Goal: Task Accomplishment & Management: Complete application form

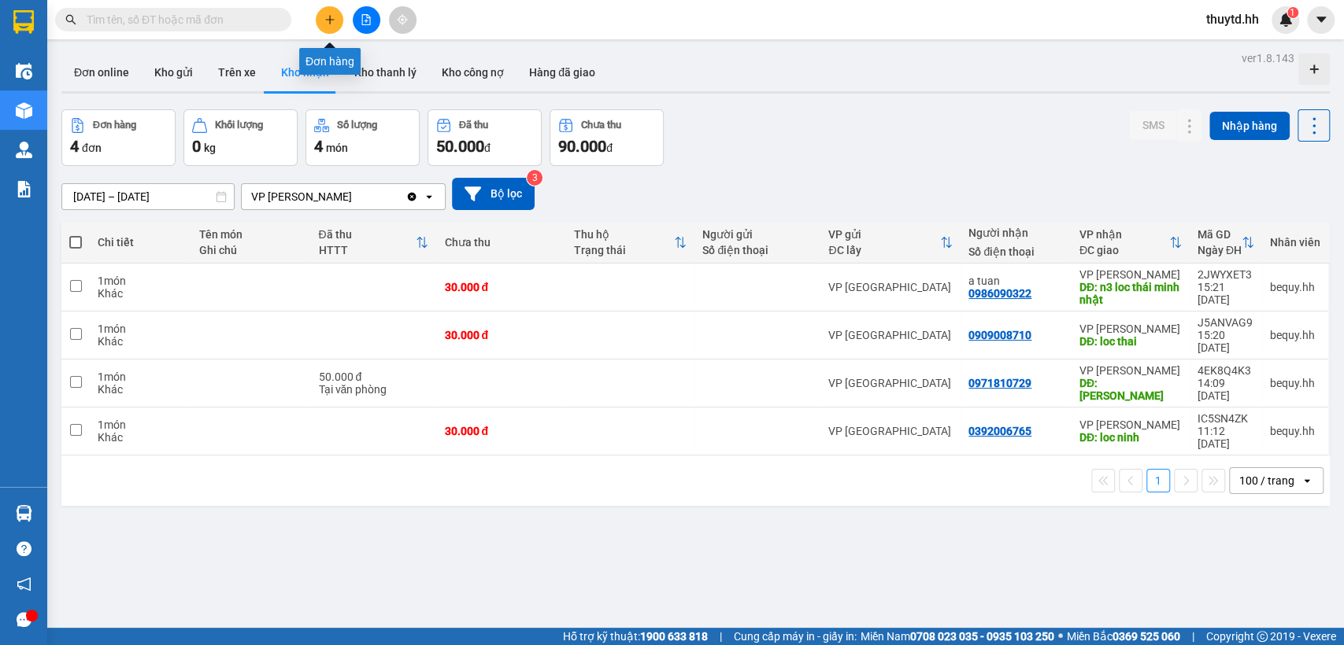
click at [333, 16] on icon "plus" at bounding box center [329, 19] width 11 height 11
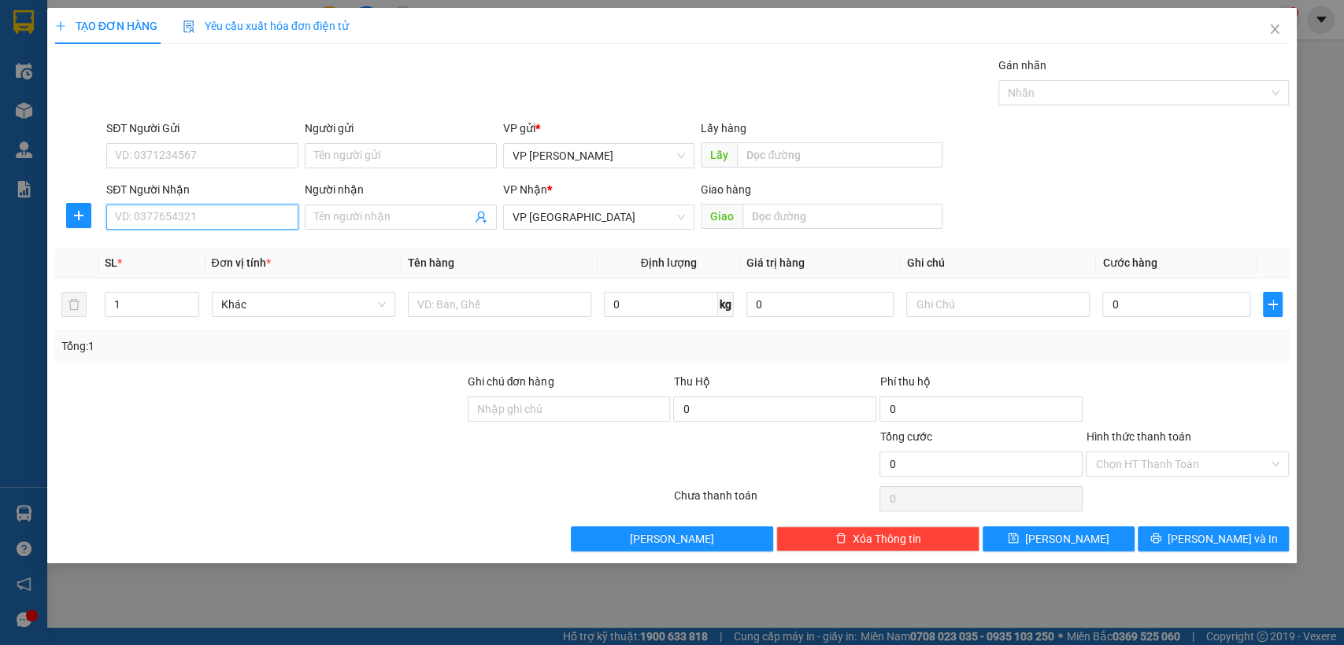
click at [253, 213] on input "SĐT Người Nhận" at bounding box center [202, 217] width 192 height 25
type input "0926020899"
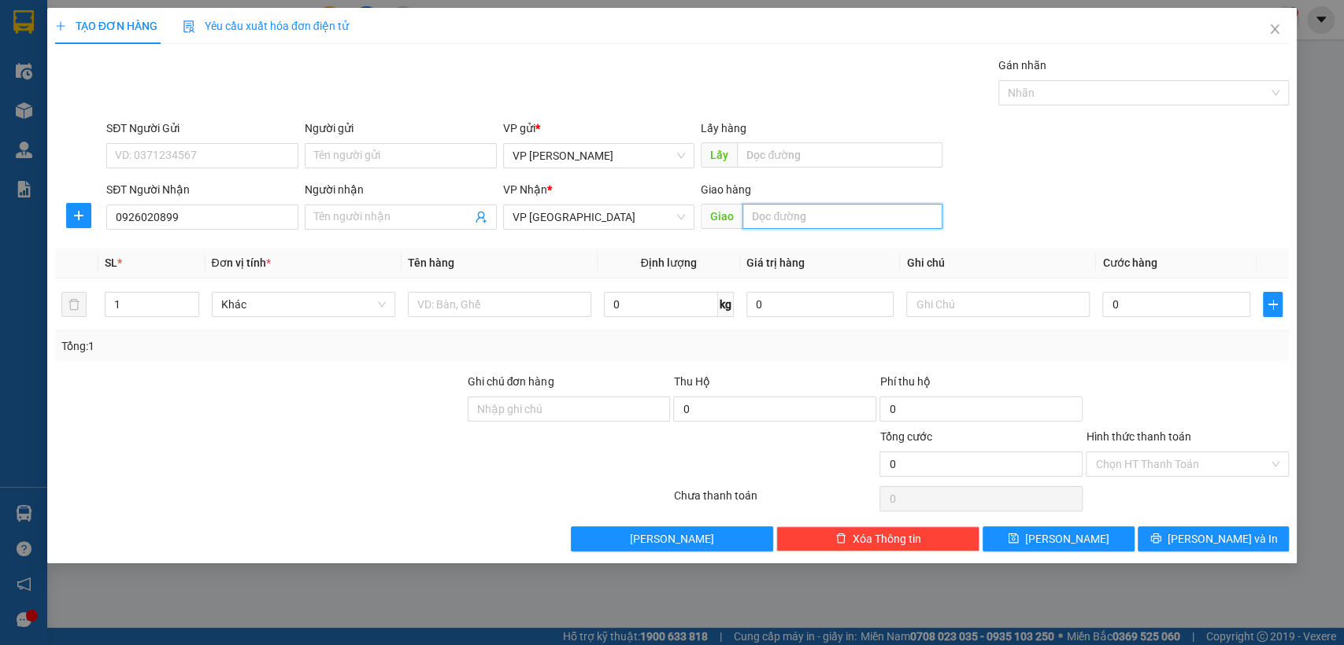
click at [768, 216] on input "text" at bounding box center [842, 216] width 200 height 25
type input "[PERSON_NAME]"
click at [1188, 309] on input "0" at bounding box center [1176, 304] width 148 height 25
type input "5"
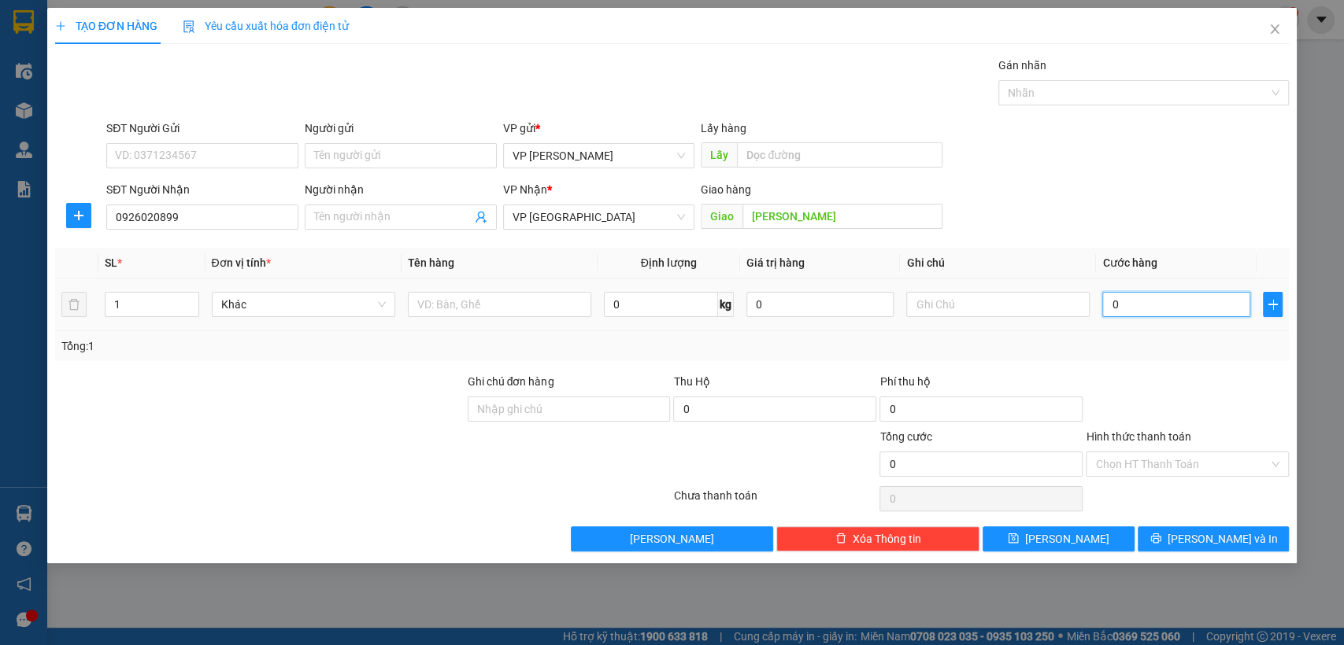
type input "5"
type input "50"
type input "500"
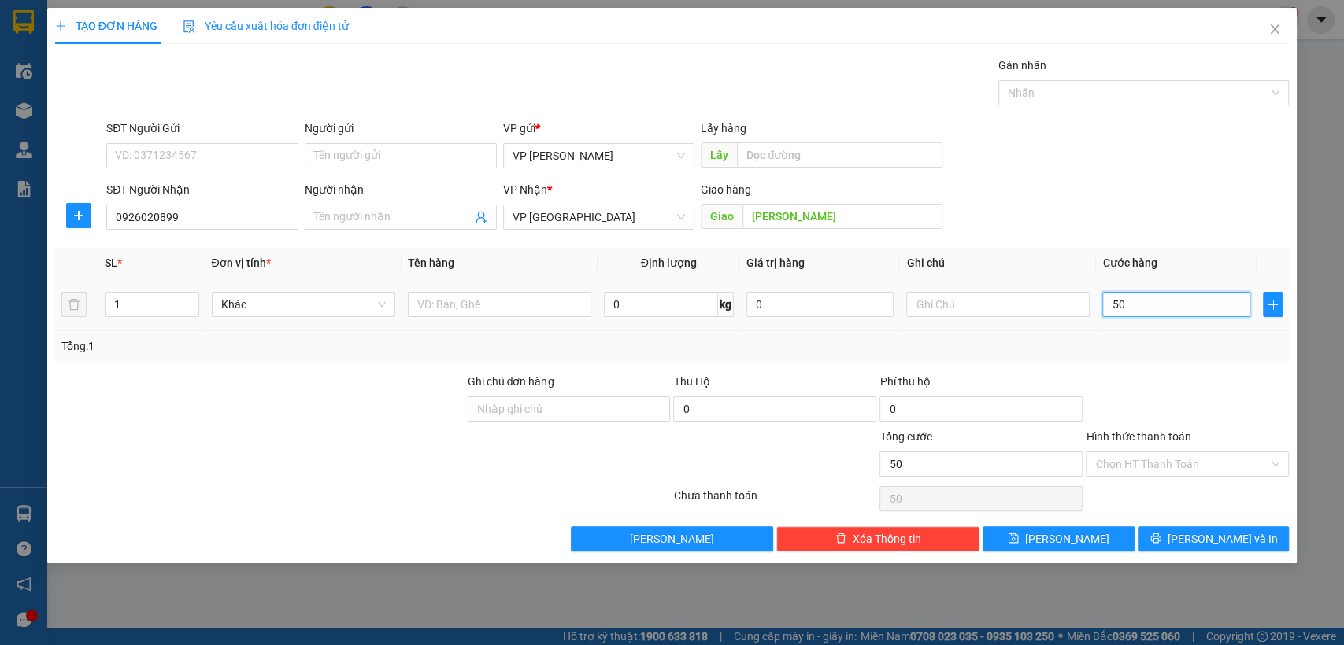
type input "500"
type input "5.000"
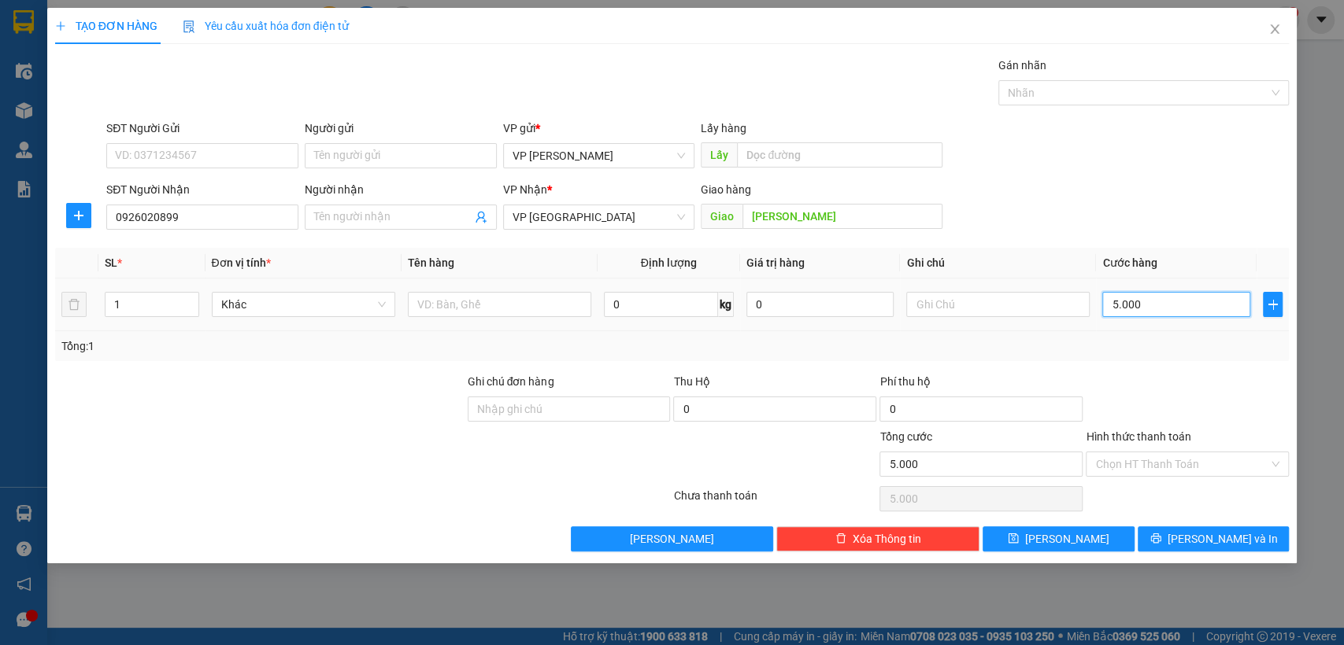
type input "50.000"
click at [1079, 534] on button "[PERSON_NAME]" at bounding box center [1057, 539] width 151 height 25
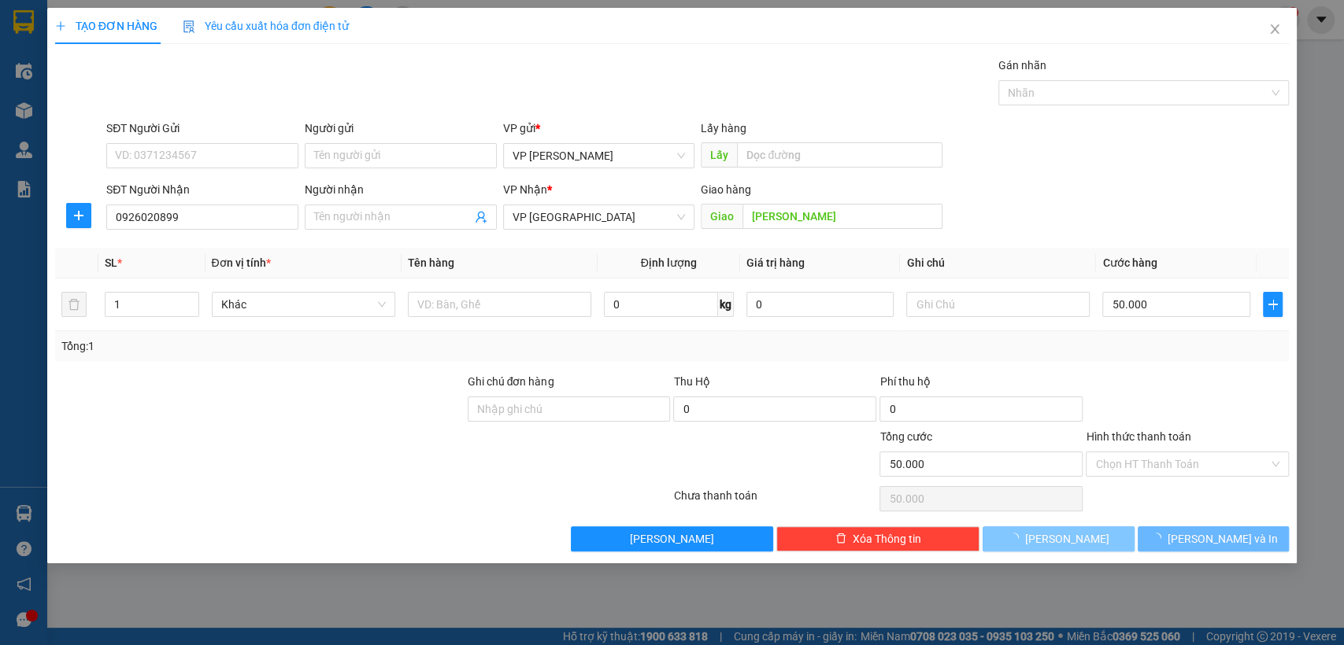
type input "0"
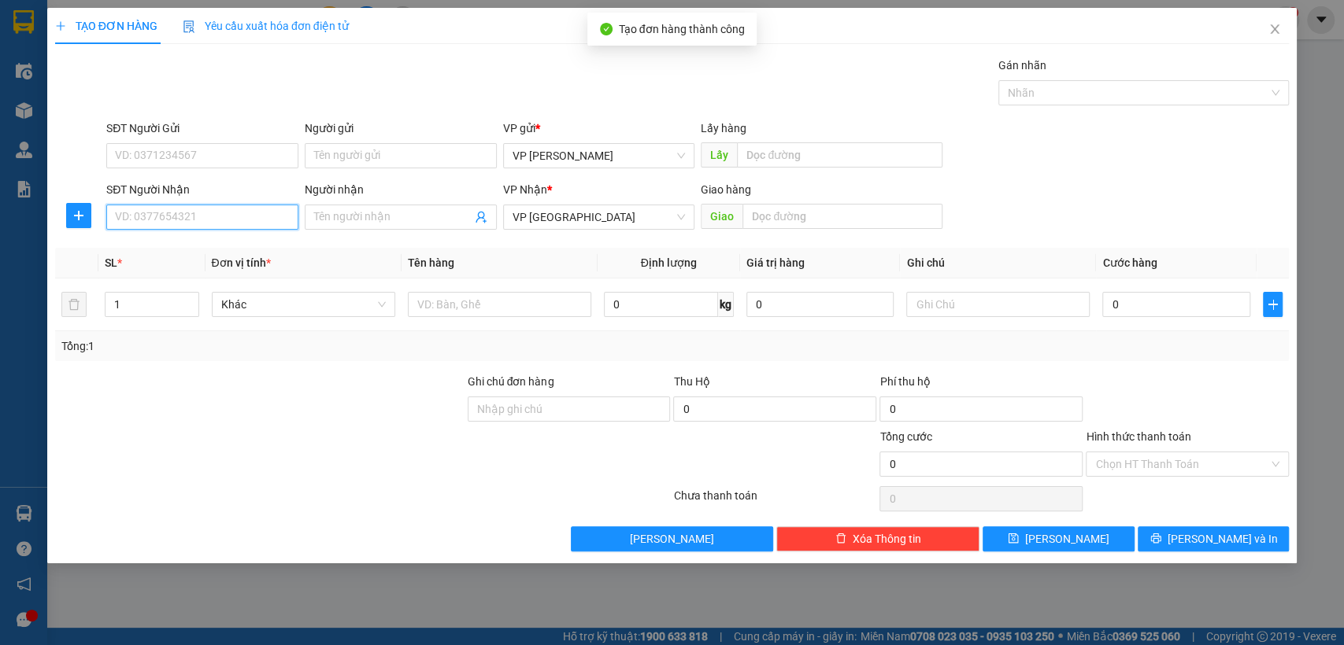
click at [244, 213] on input "SĐT Người Nhận" at bounding box center [202, 217] width 192 height 25
type input "0785001787"
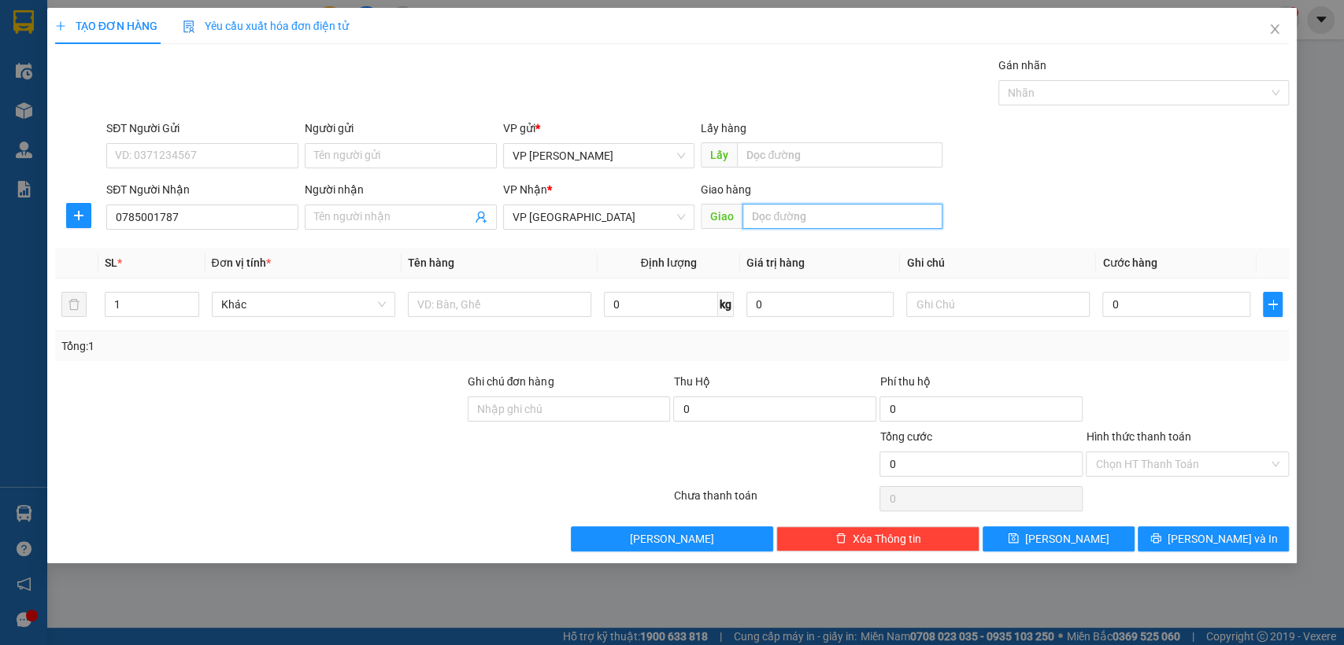
click at [812, 216] on input "text" at bounding box center [842, 216] width 200 height 25
type input "c"
type input "cc bau bang"
click at [1193, 308] on input "0" at bounding box center [1176, 304] width 148 height 25
type input "3"
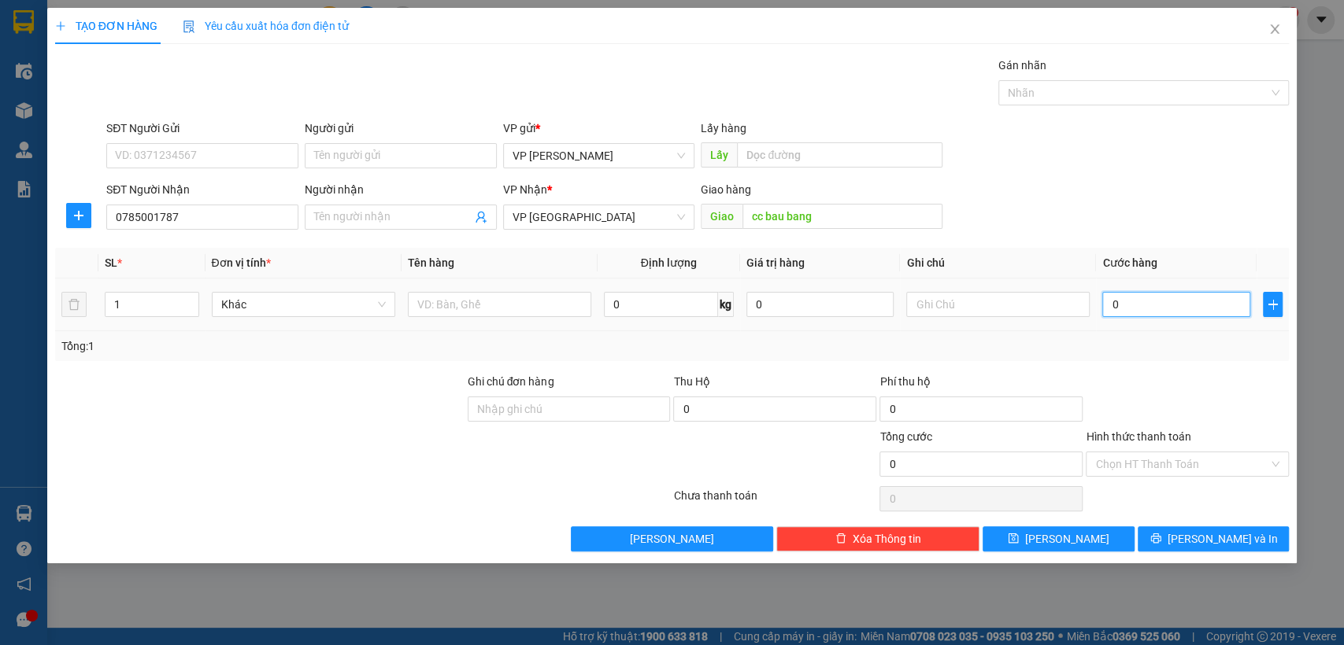
type input "3"
type input "30"
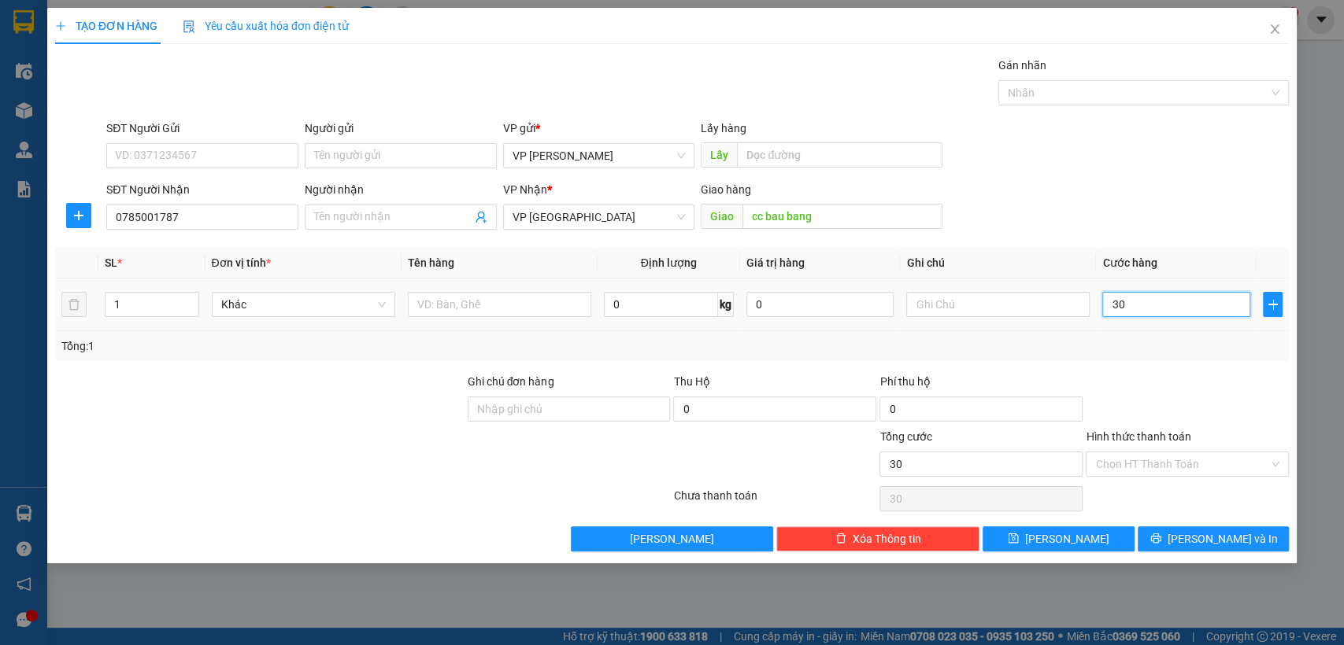
type input "300"
type input "3.000"
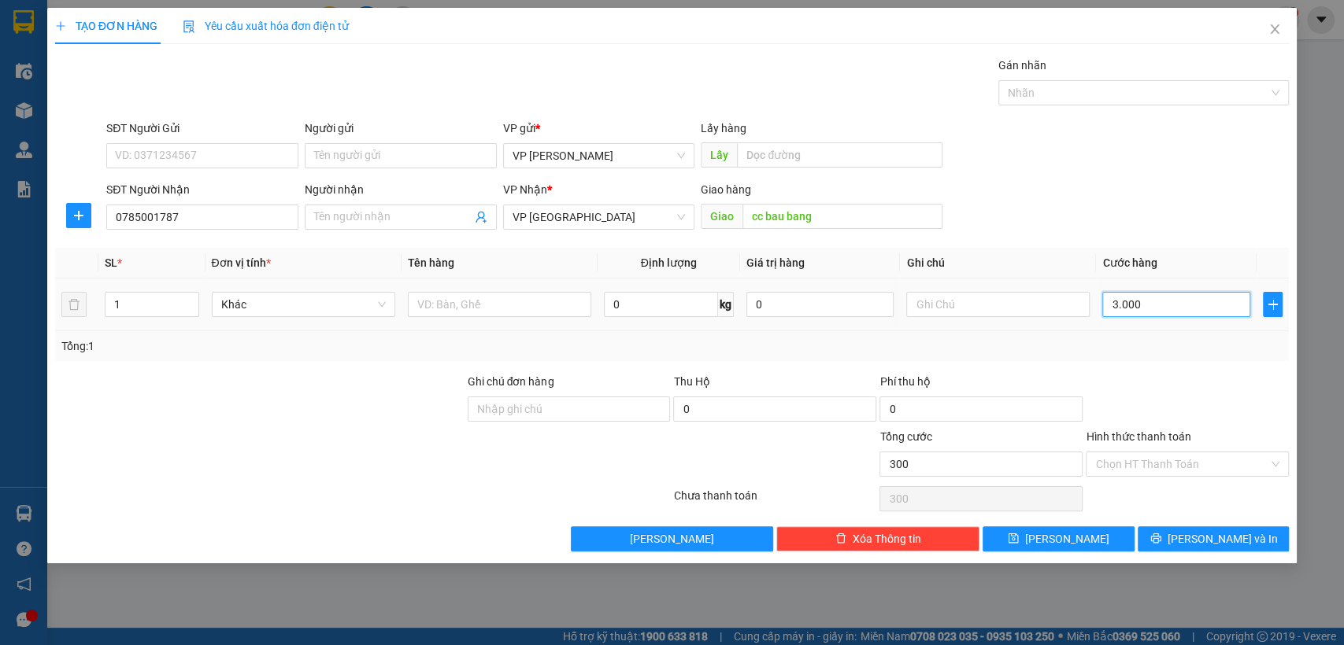
type input "3.000"
type input "30.000"
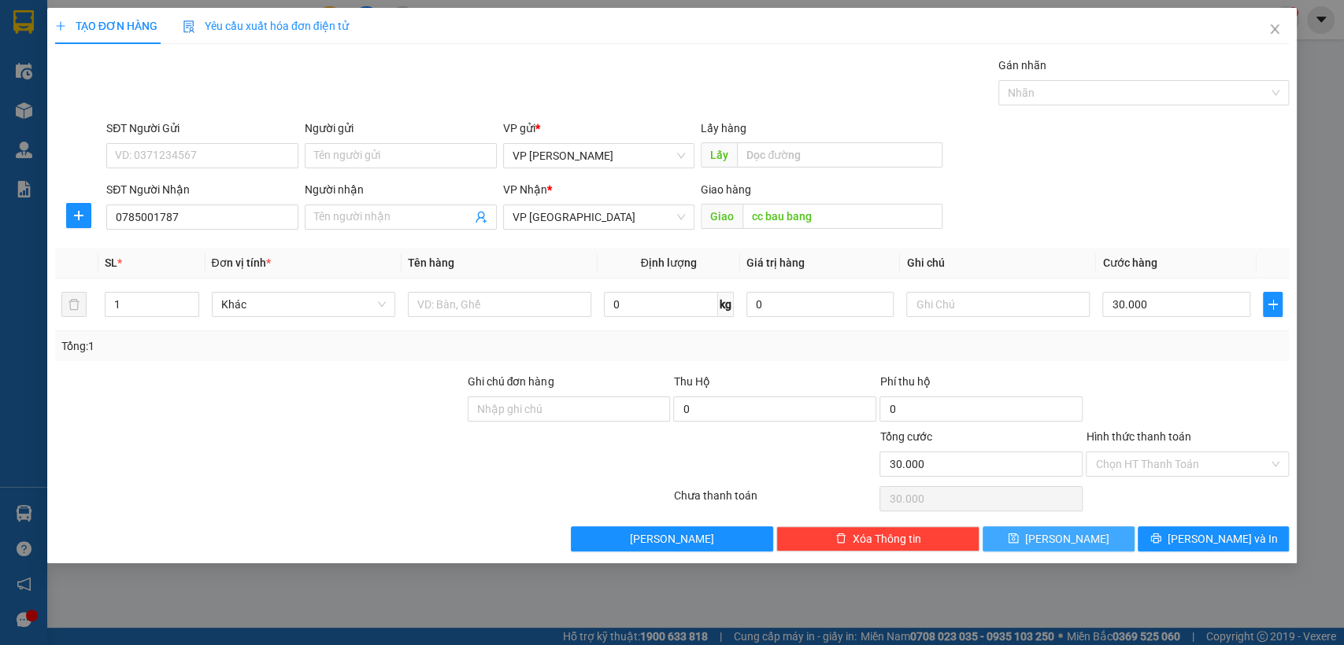
click at [1019, 537] on icon "save" at bounding box center [1013, 538] width 11 height 11
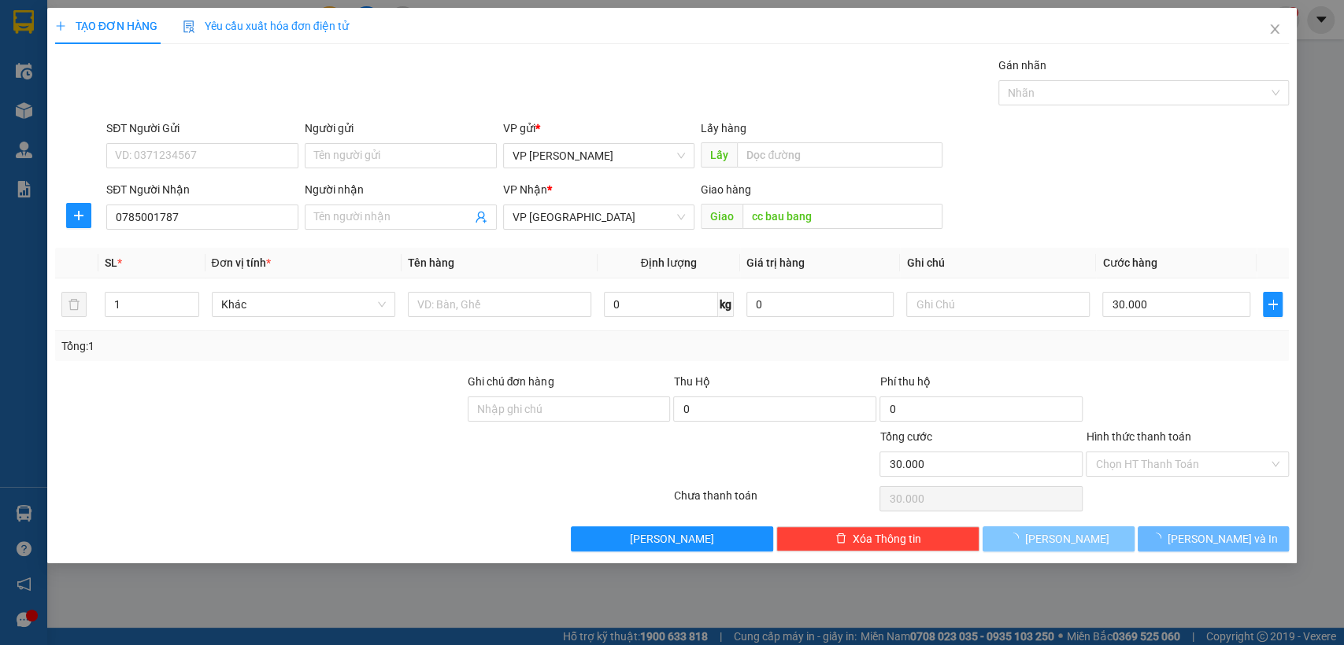
type input "0"
